Goal: Download file/media

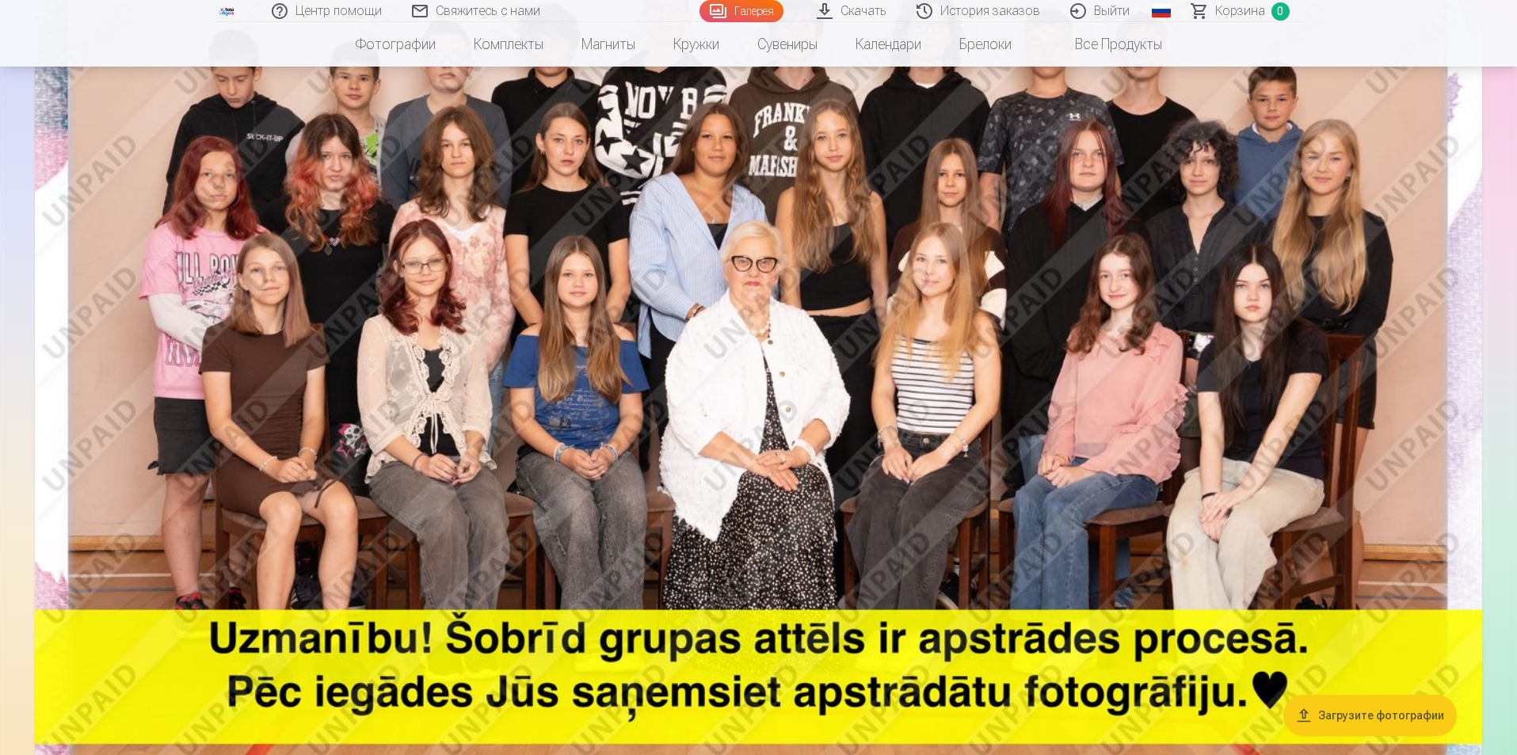
scroll to position [317, 0]
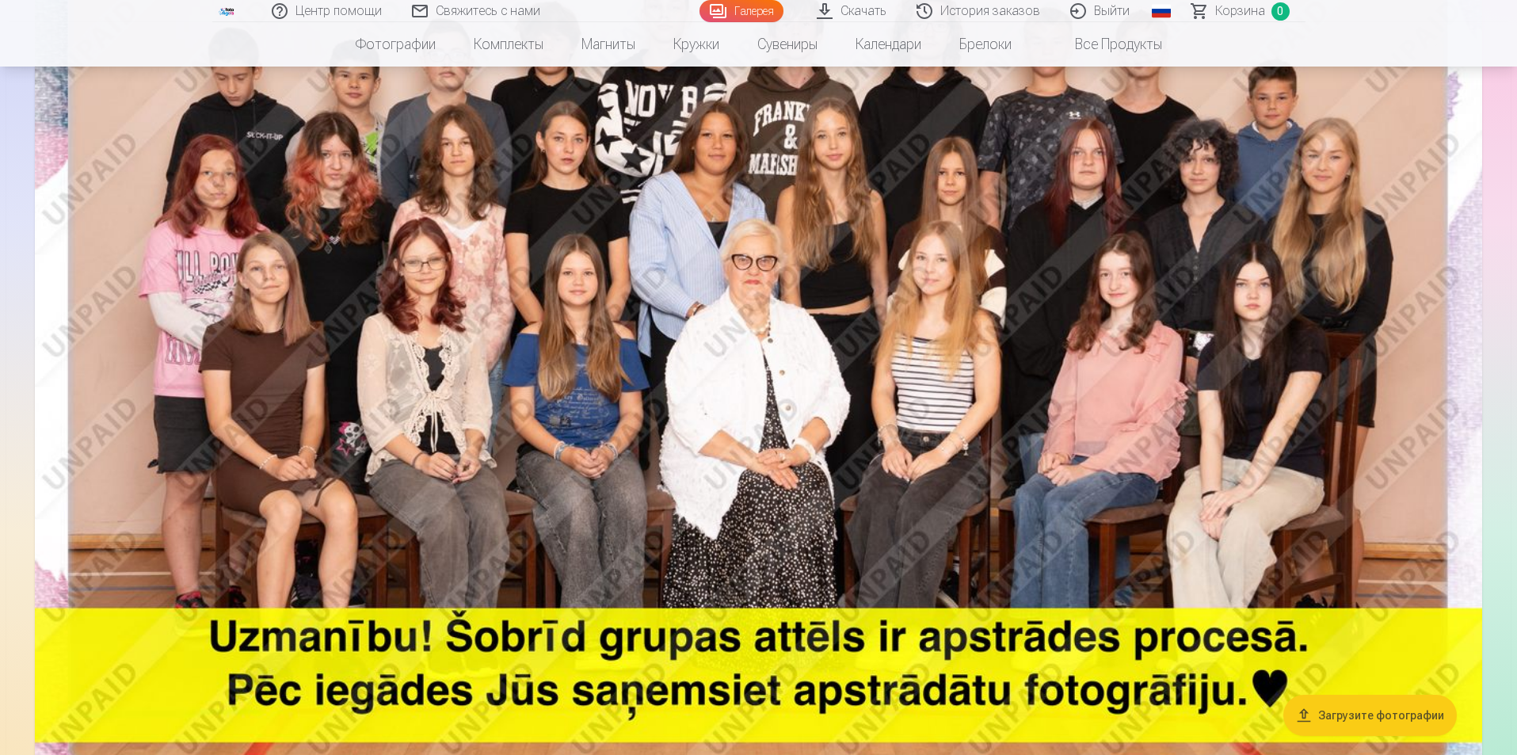
drag, startPoint x: 1063, startPoint y: 409, endPoint x: 1209, endPoint y: 318, distance: 171.8
click at [1209, 318] on img at bounding box center [758, 339] width 1447 height 965
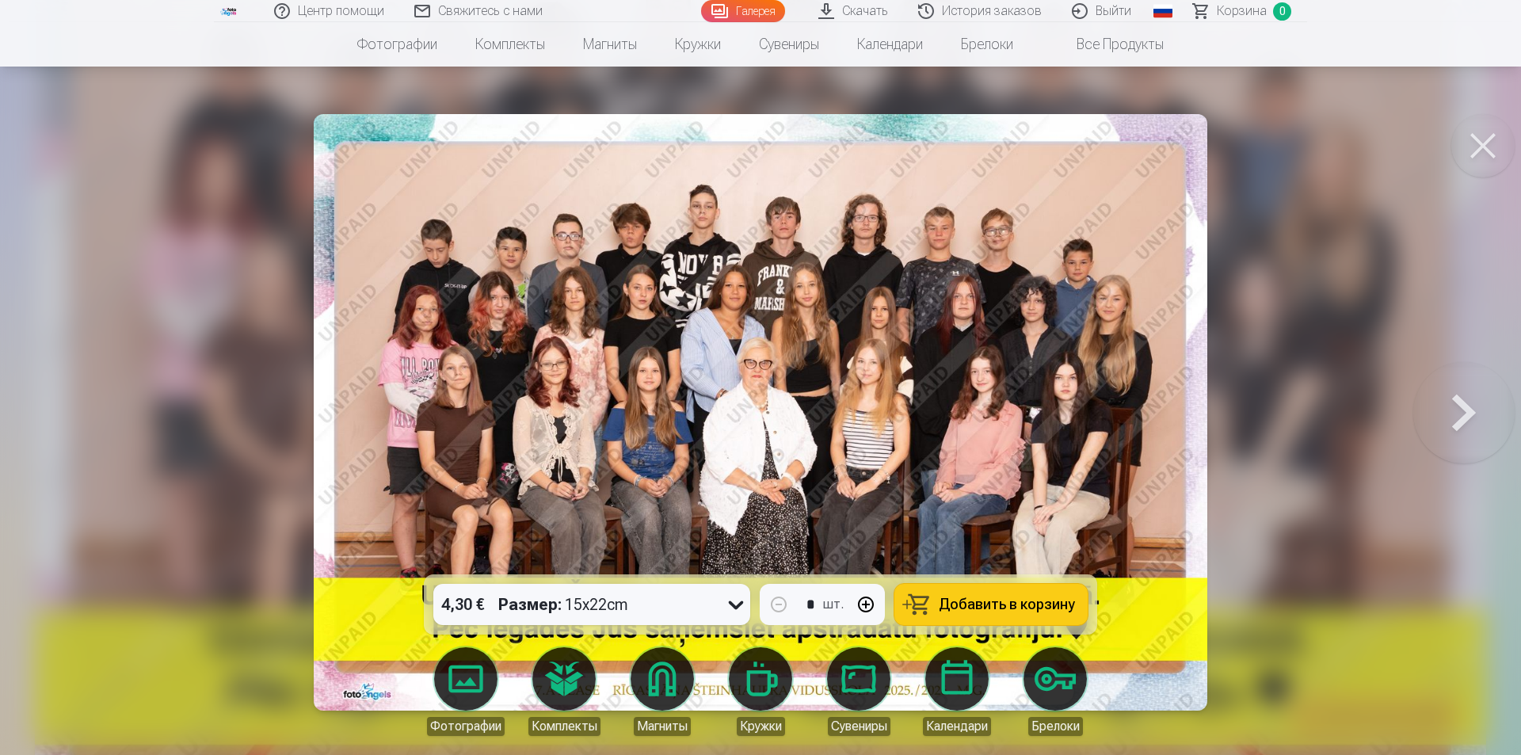
click at [637, 309] on img at bounding box center [761, 412] width 894 height 596
drag, startPoint x: 1308, startPoint y: 265, endPoint x: 1304, endPoint y: 252, distance: 13.1
click at [1309, 265] on div at bounding box center [760, 377] width 1521 height 755
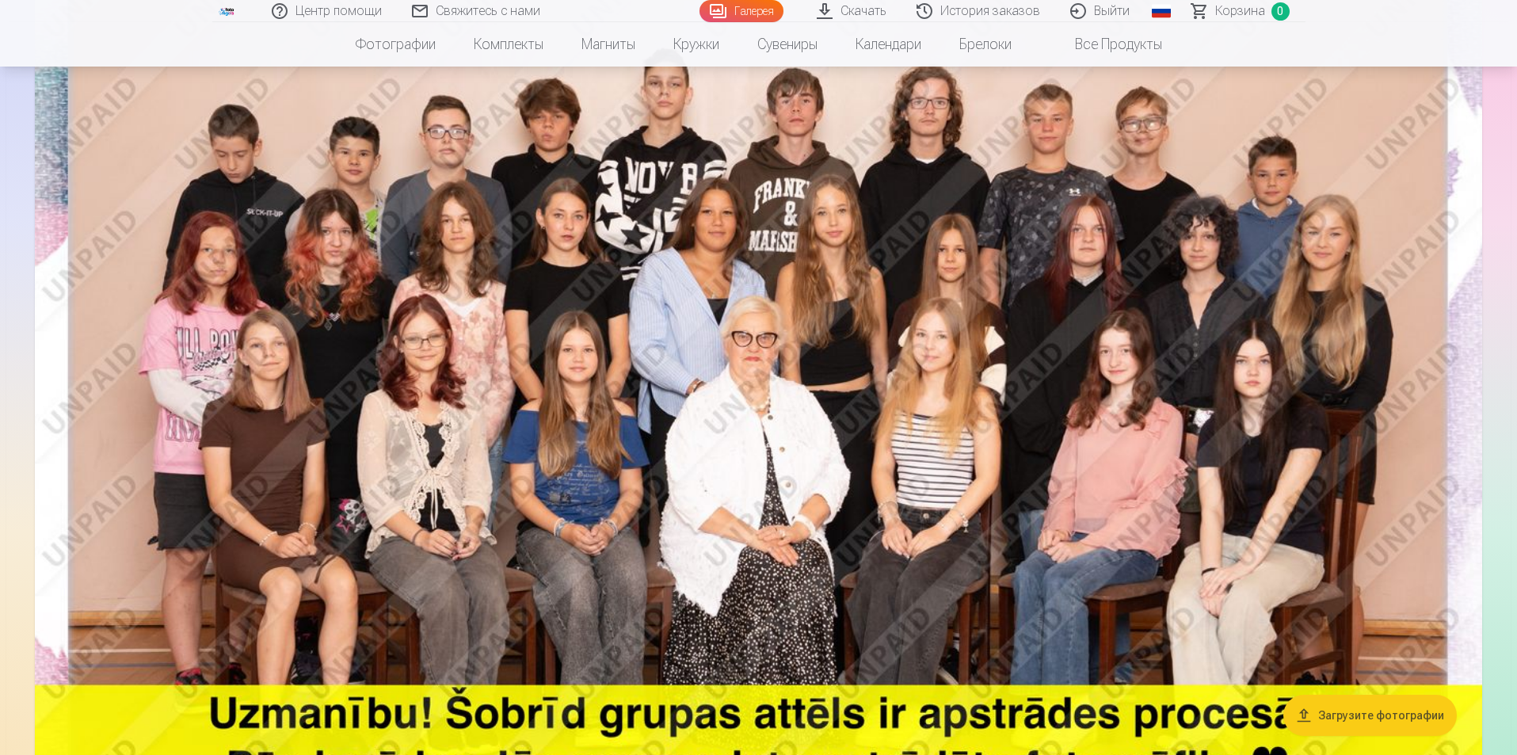
scroll to position [238, 0]
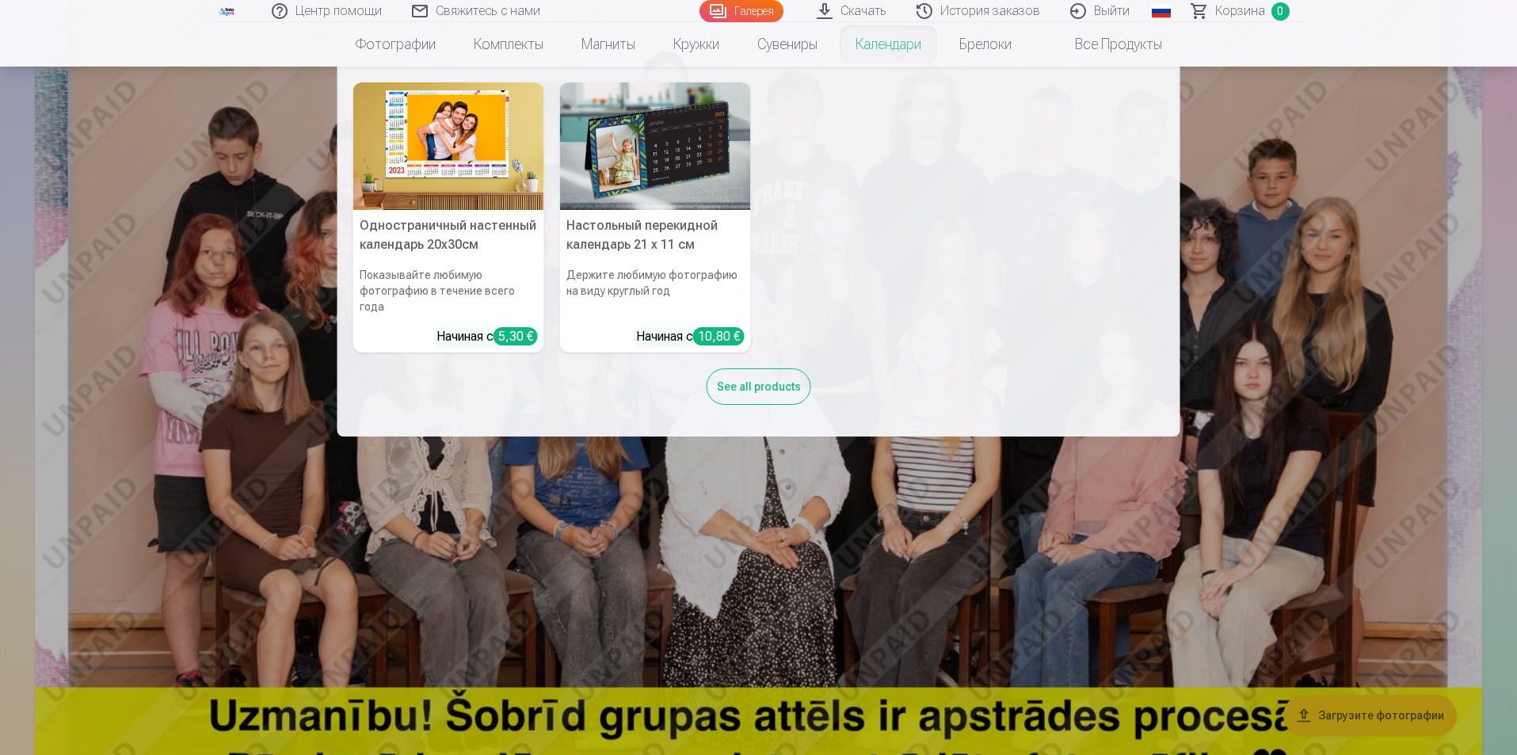
drag, startPoint x: 1254, startPoint y: 261, endPoint x: 1234, endPoint y: 252, distance: 22.7
click at [1251, 262] on nav "Одностраничный настенный календарь 20x30см Показывайте любимую фотографию в теч…" at bounding box center [758, 252] width 1517 height 370
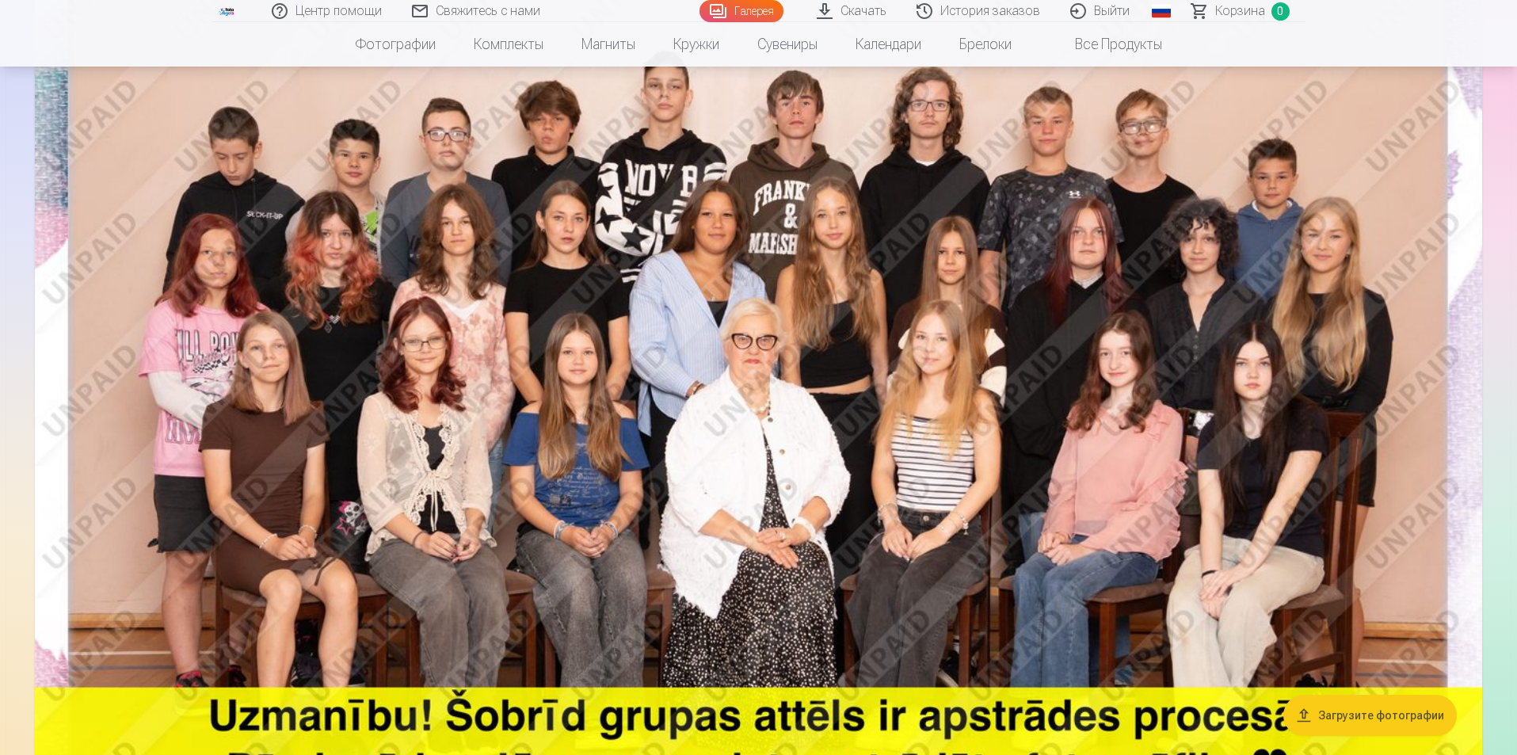
drag, startPoint x: 777, startPoint y: 313, endPoint x: 868, endPoint y: 342, distance: 95.7
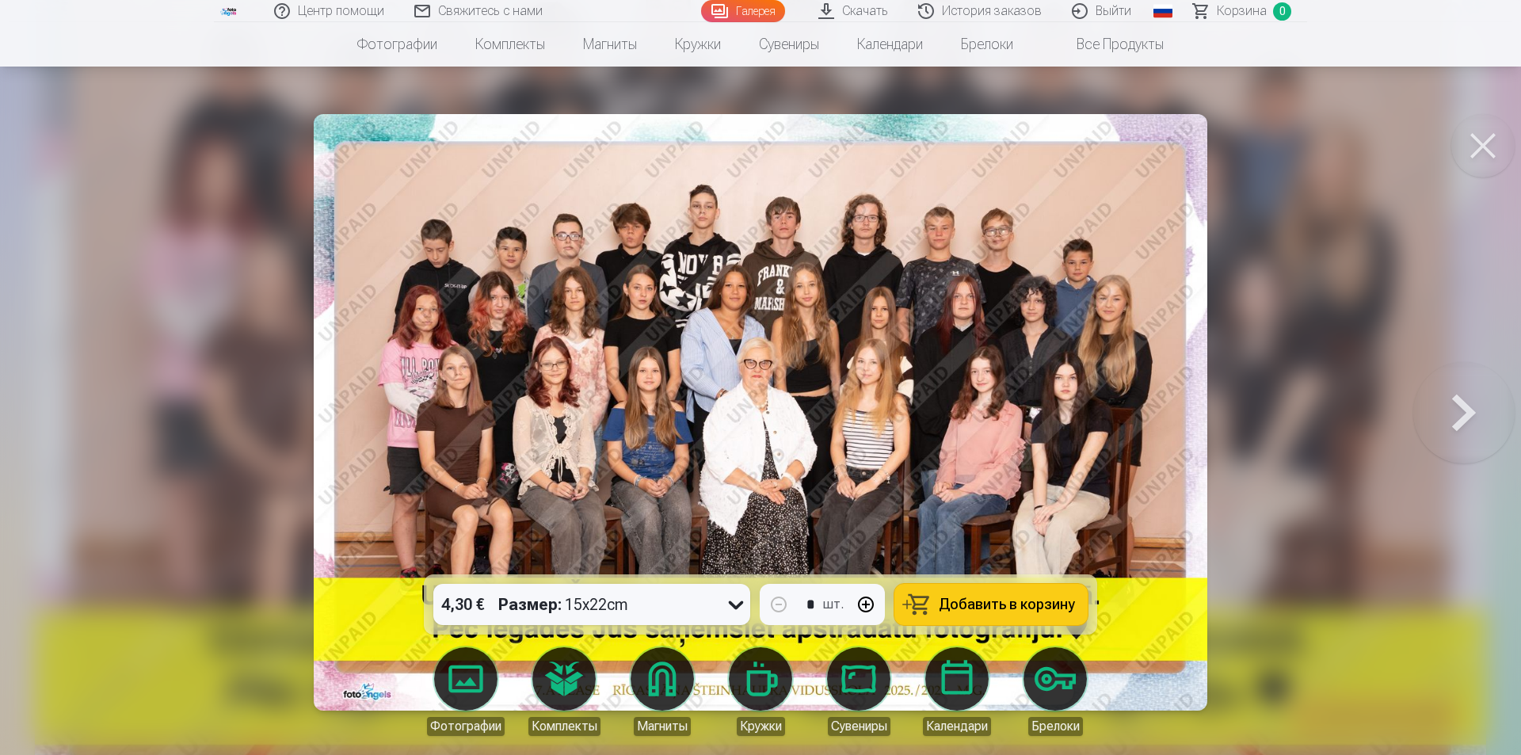
click at [1289, 337] on div at bounding box center [760, 377] width 1521 height 755
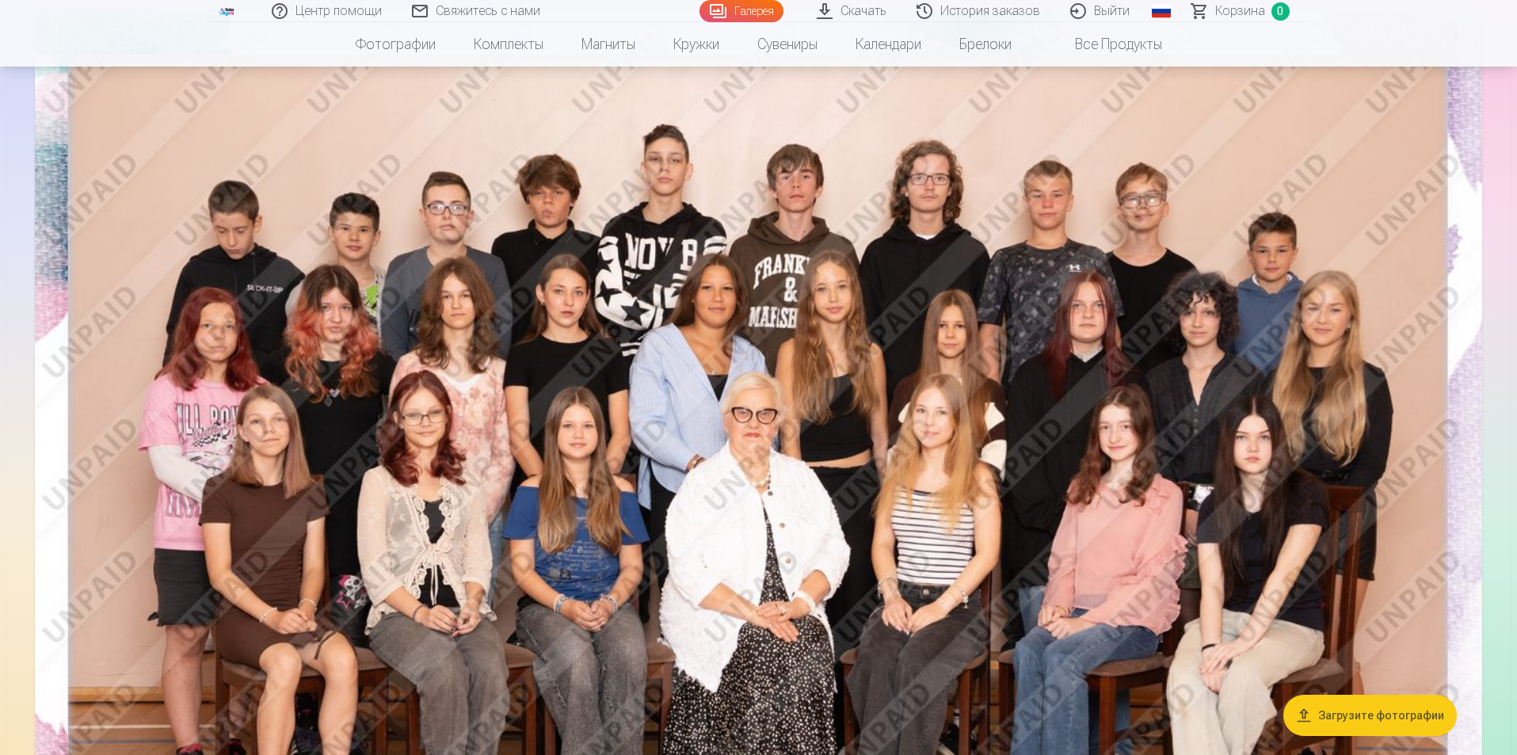
scroll to position [158, 0]
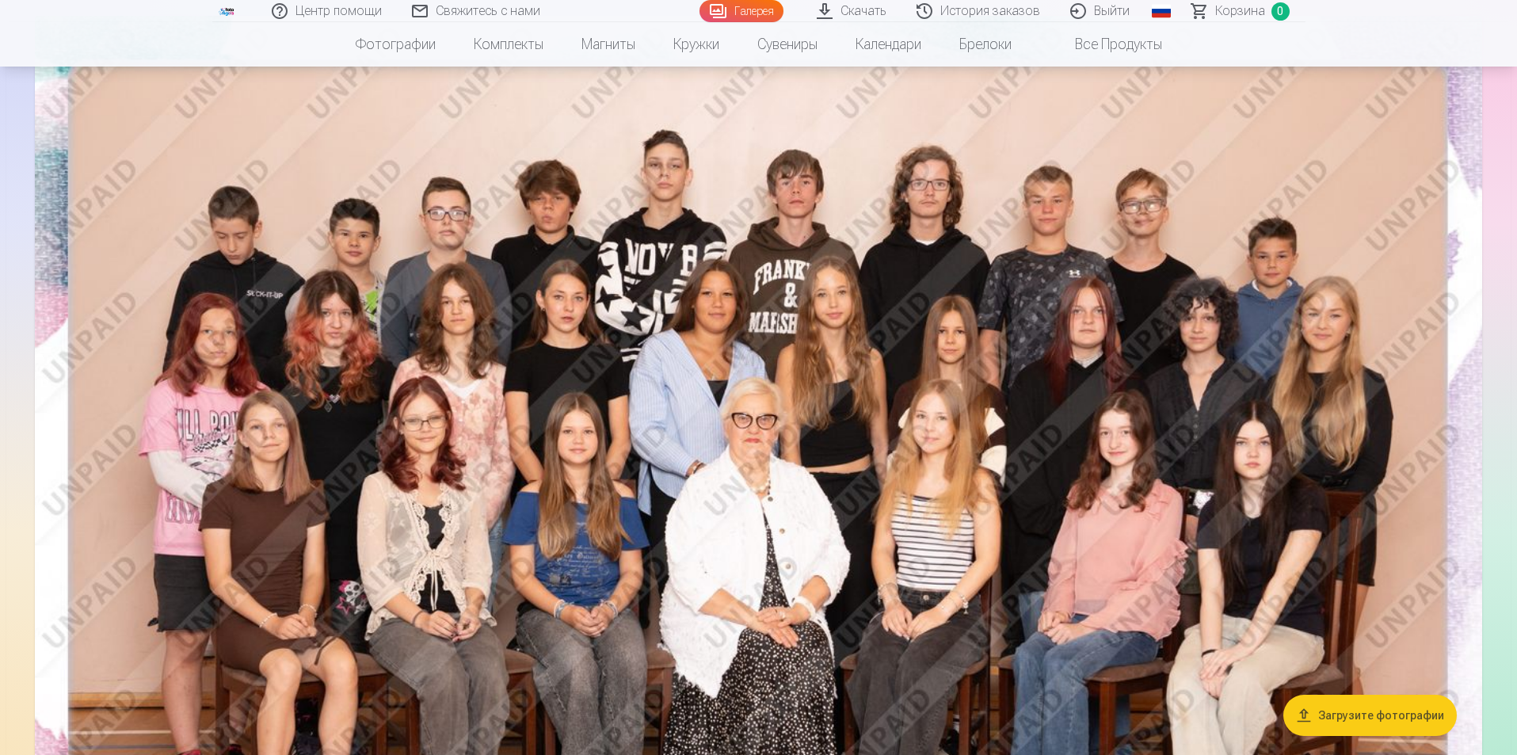
click at [955, 222] on img at bounding box center [758, 498] width 1447 height 965
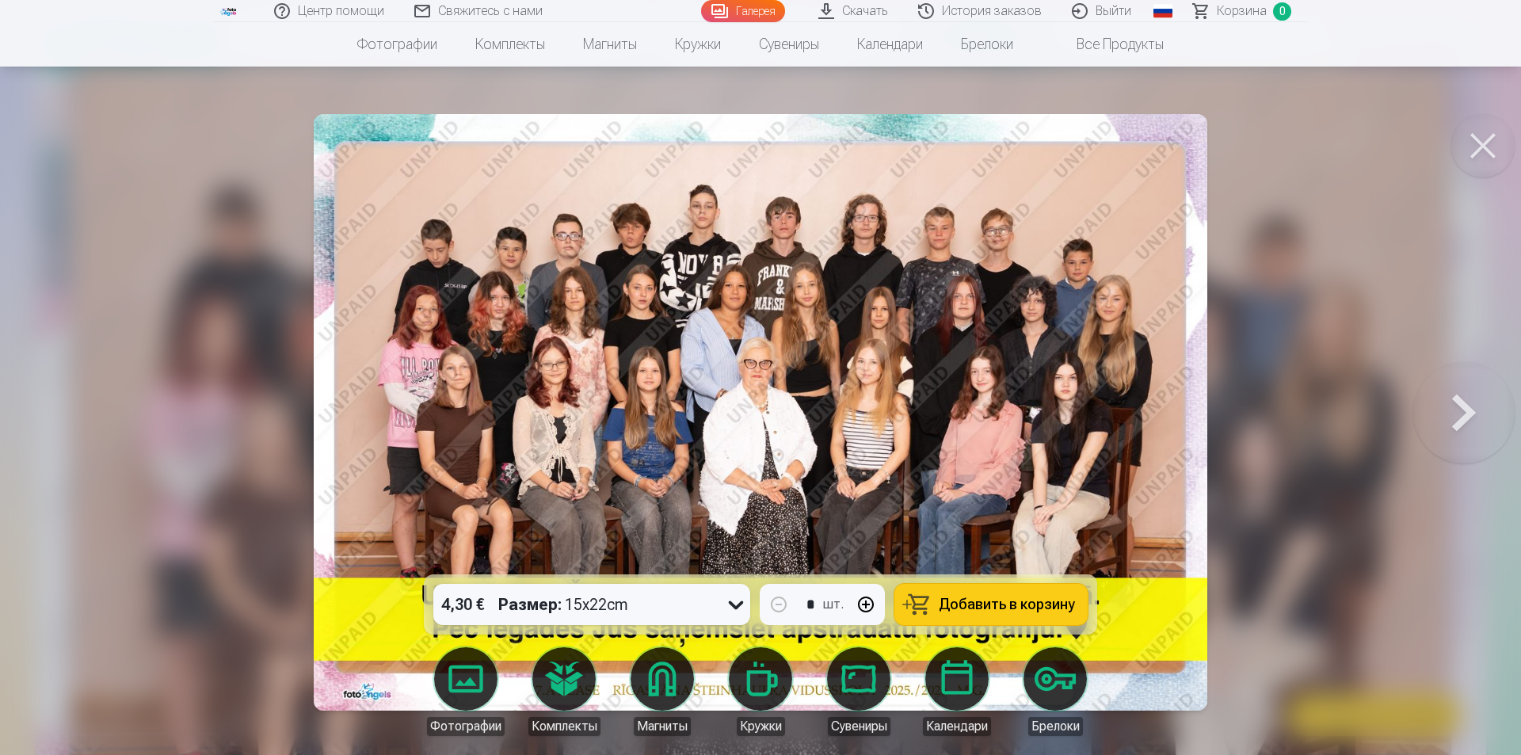
drag, startPoint x: 1281, startPoint y: 271, endPoint x: 1246, endPoint y: 261, distance: 37.1
click at [1277, 270] on div at bounding box center [760, 377] width 1521 height 755
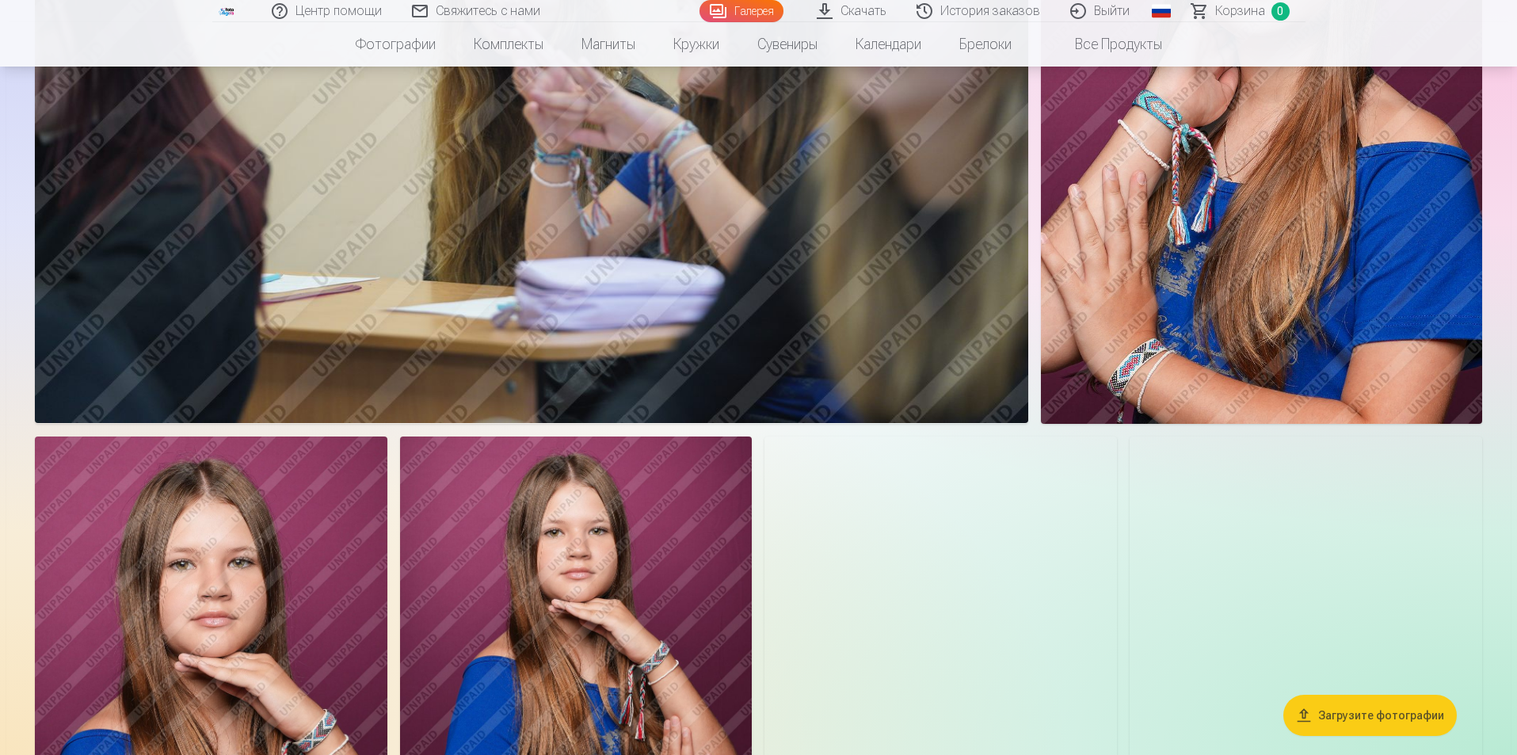
scroll to position [1584, 0]
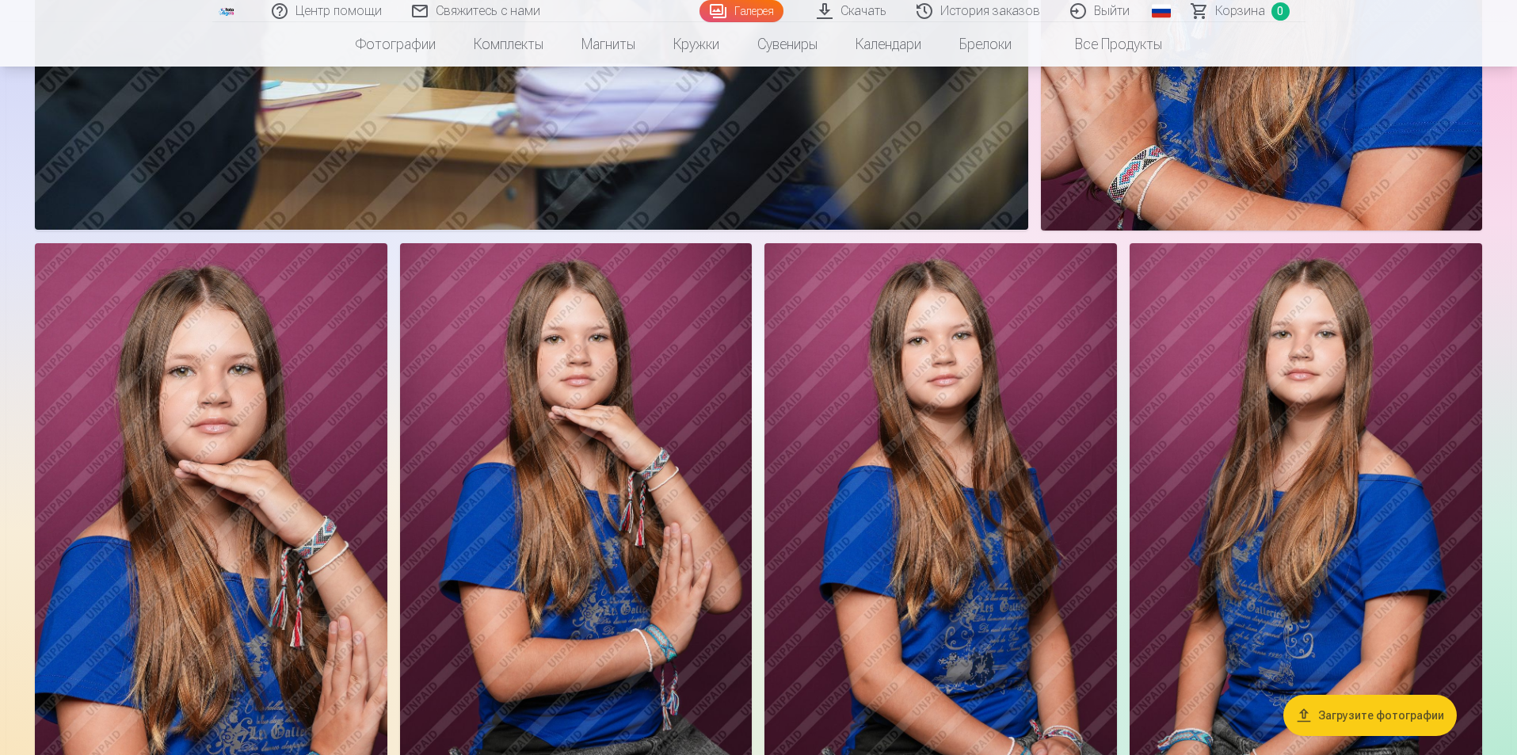
click at [629, 442] on img at bounding box center [576, 507] width 352 height 529
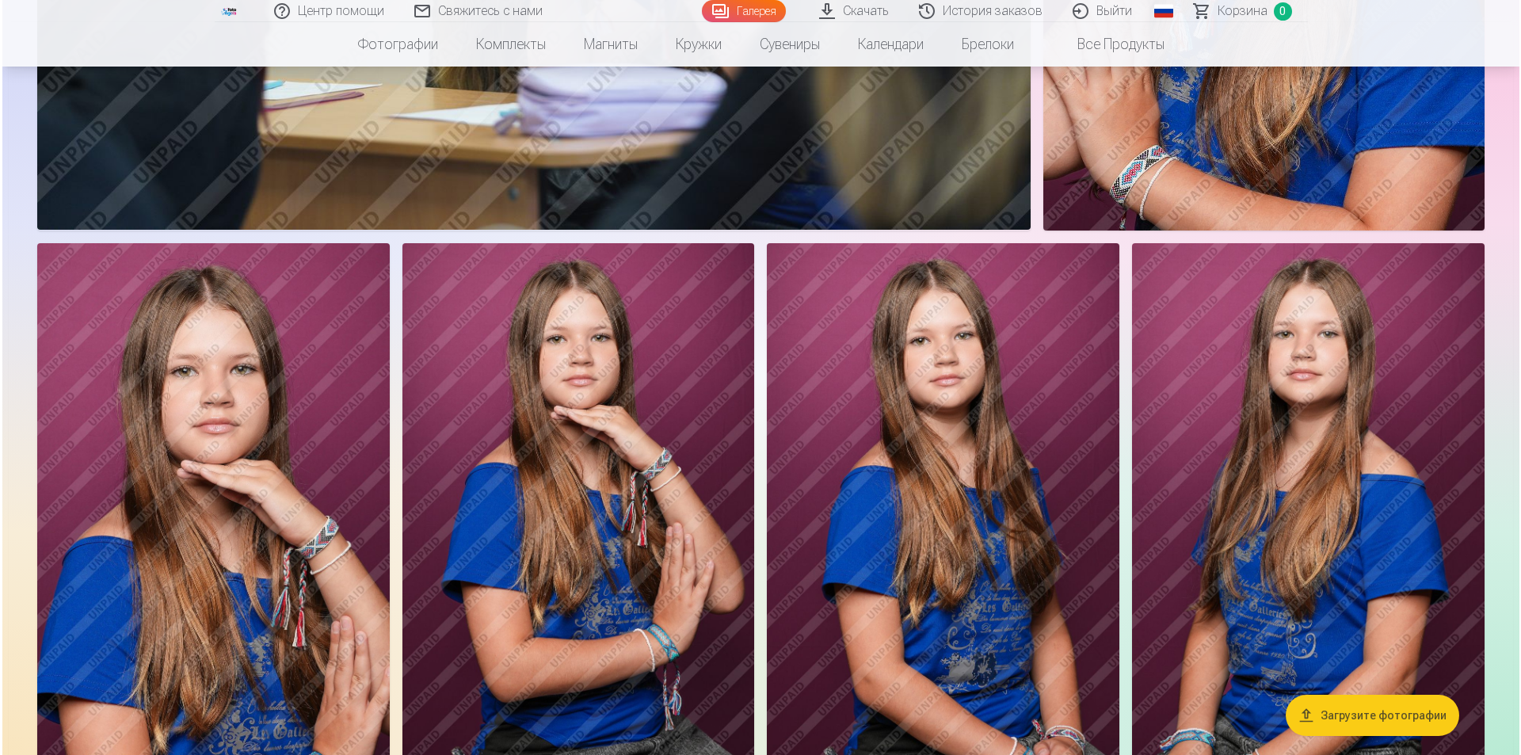
scroll to position [1586, 0]
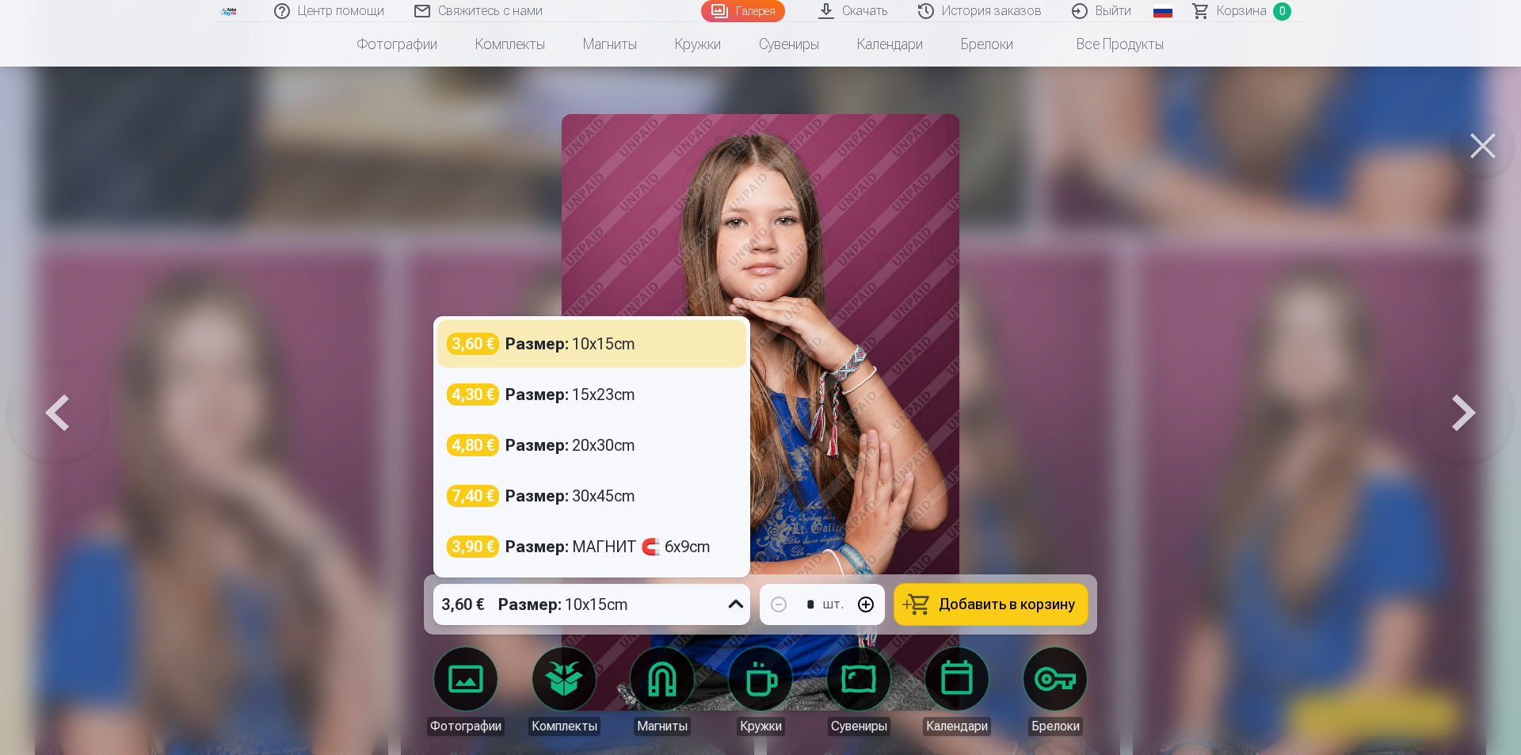
click at [740, 592] on icon at bounding box center [735, 604] width 25 height 25
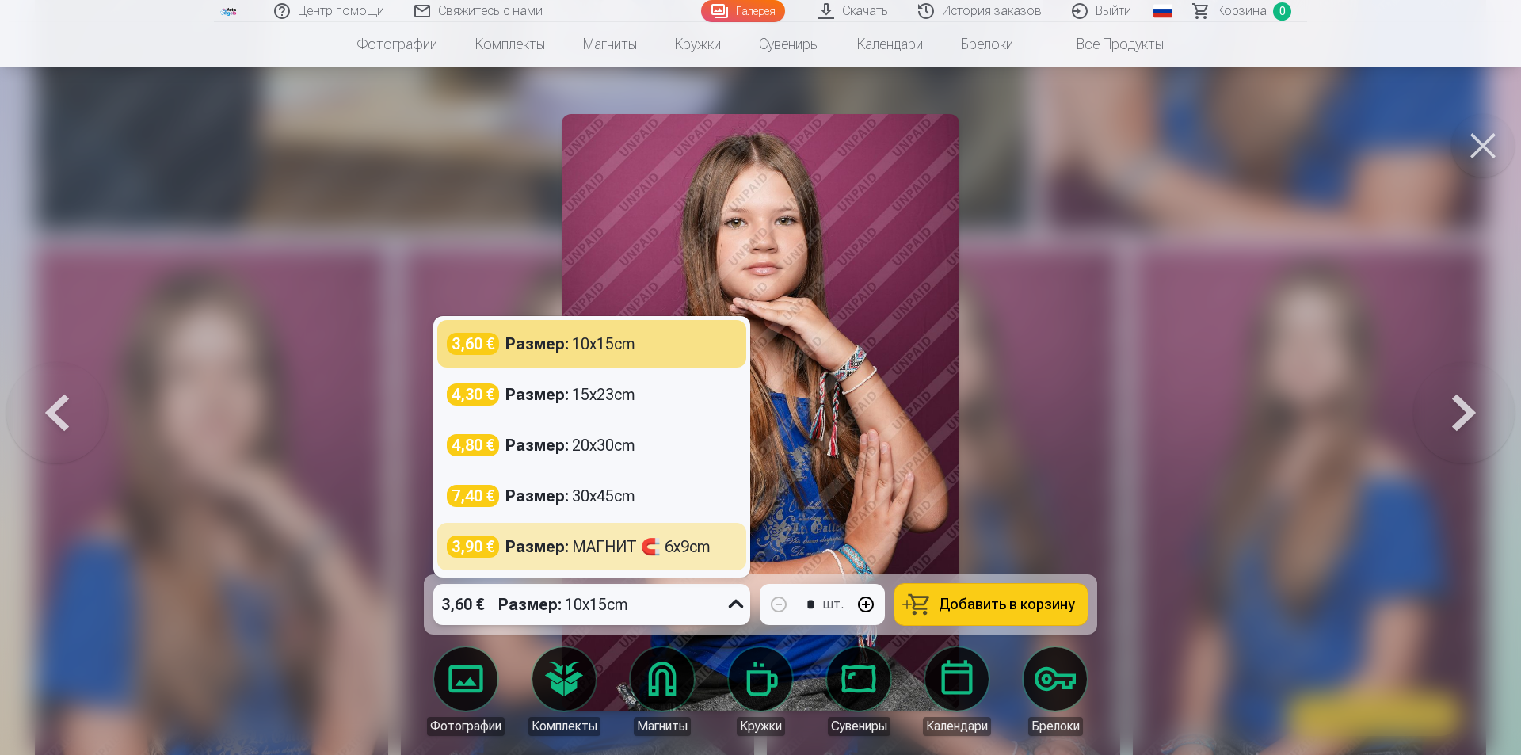
click at [1474, 135] on button at bounding box center [1482, 145] width 63 height 63
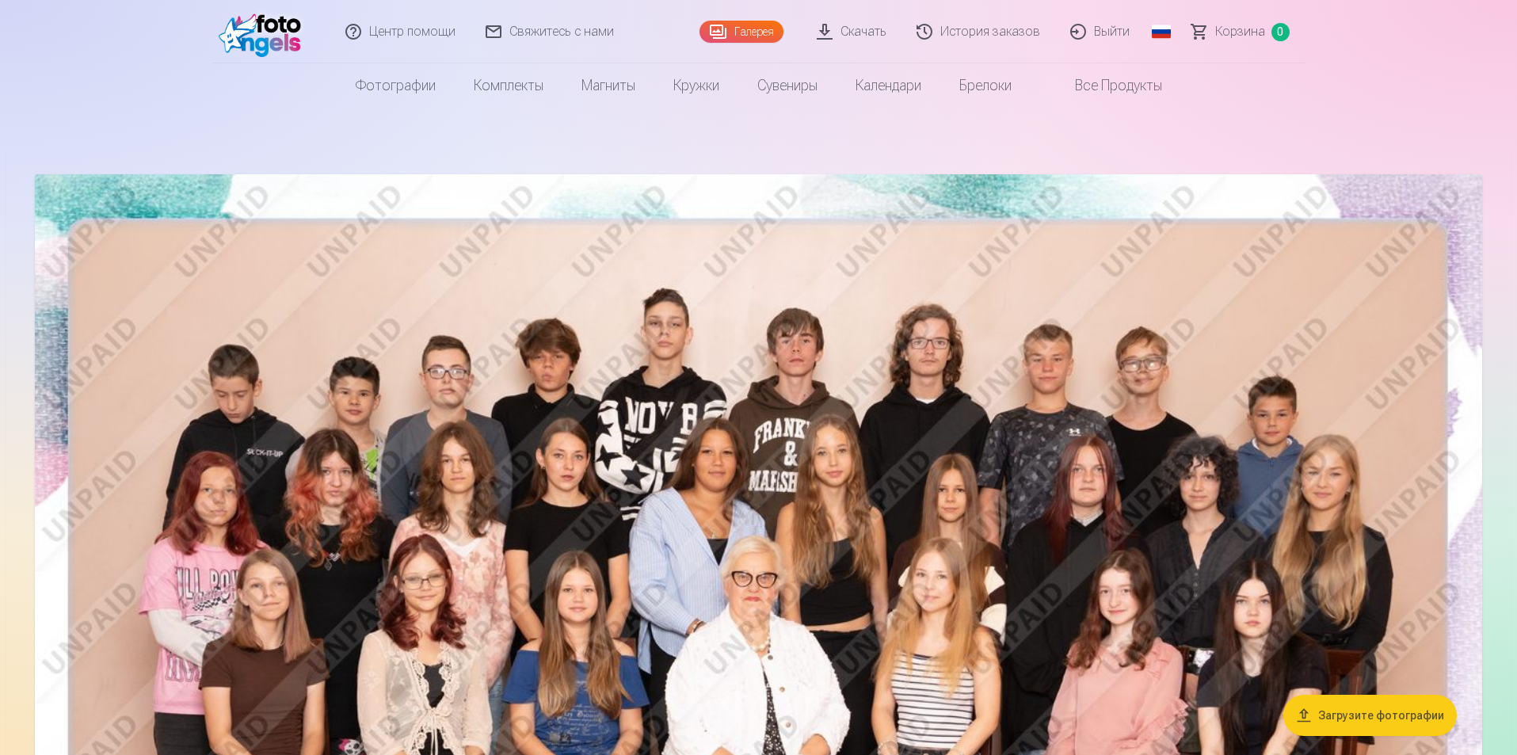
click at [767, 34] on link "Галерея" at bounding box center [741, 32] width 84 height 22
click at [835, 33] on link "Скачать" at bounding box center [852, 31] width 100 height 63
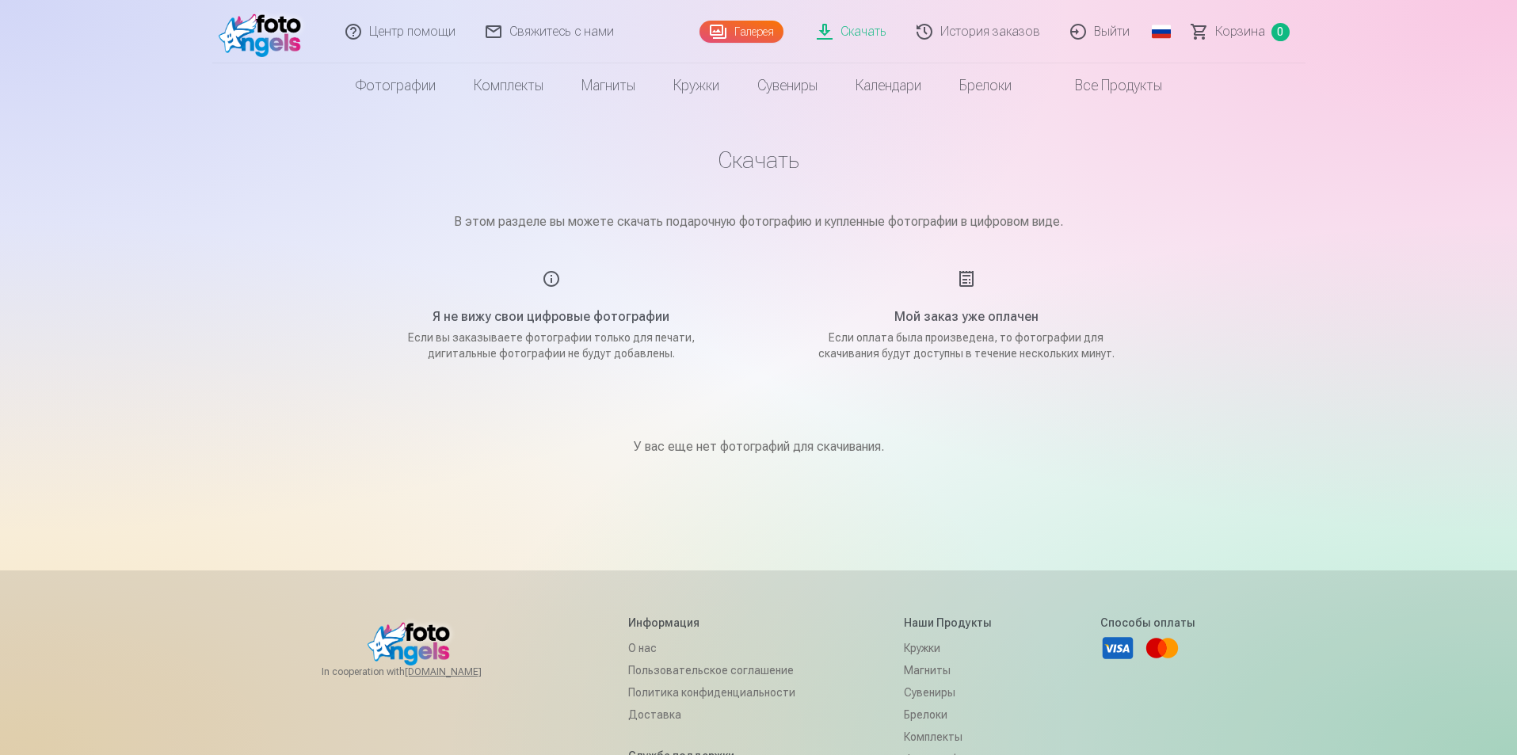
click at [277, 17] on img at bounding box center [264, 31] width 91 height 51
